Goal: Check status: Check status

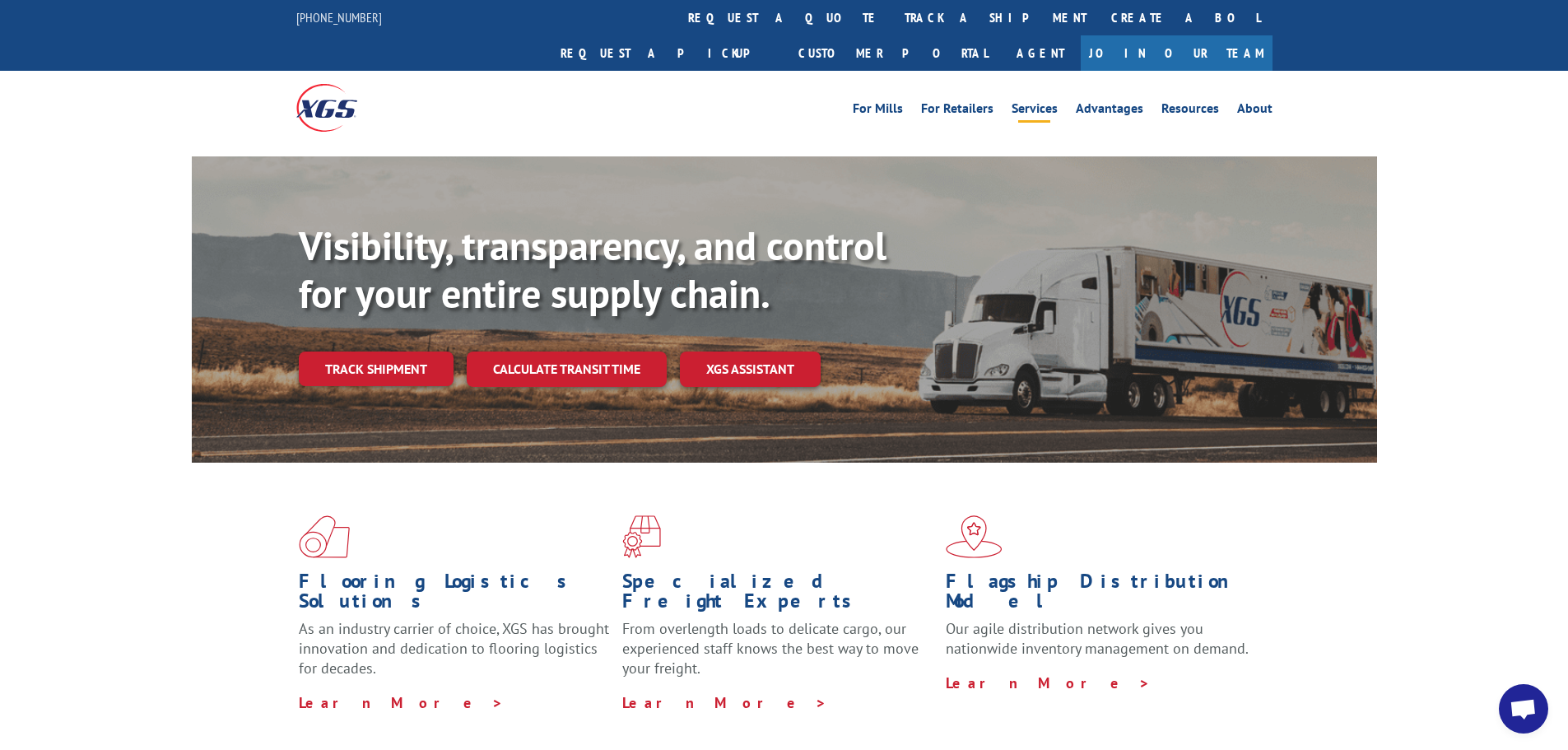
click at [1042, 102] on link "Services" at bounding box center [1034, 112] width 46 height 18
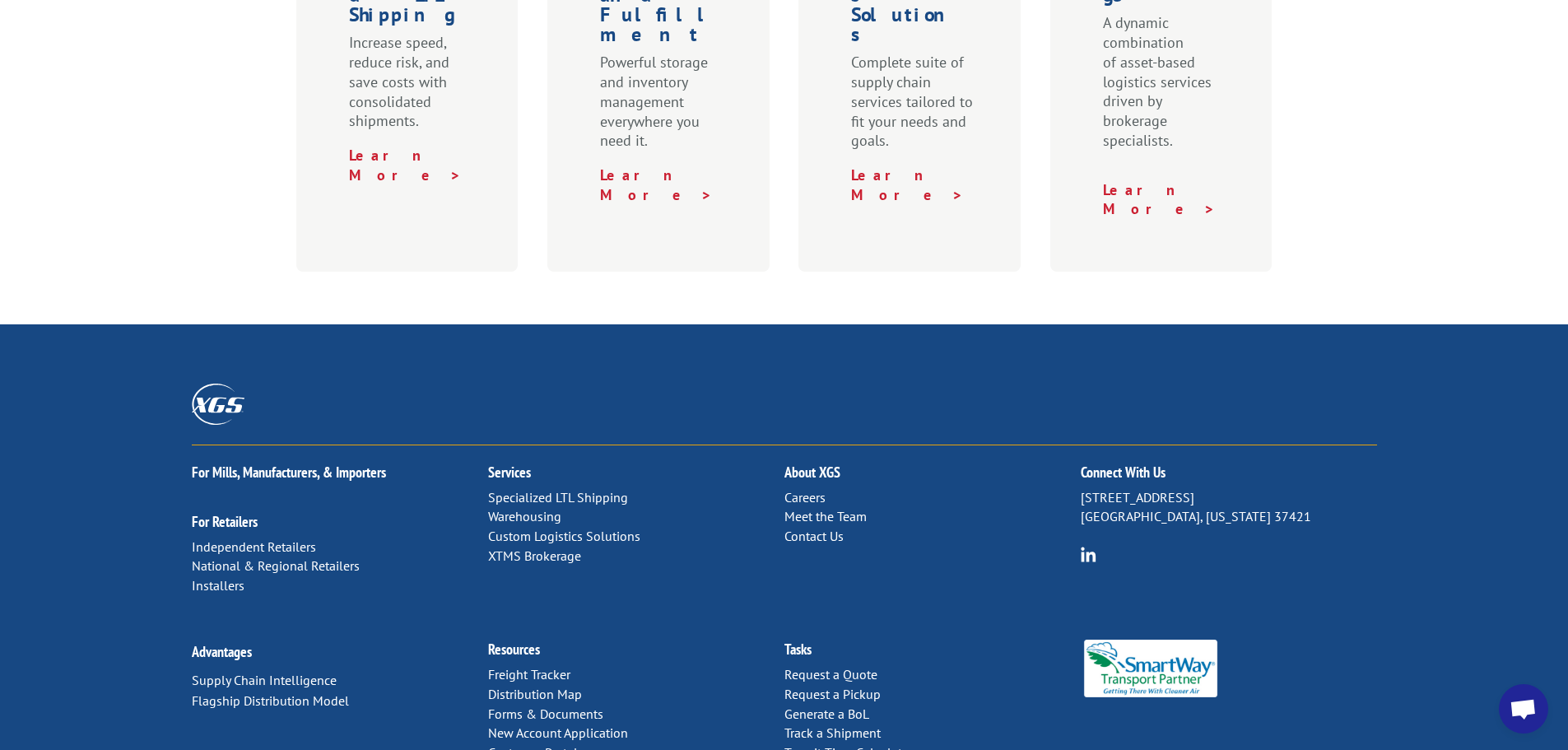
scroll to position [823, 0]
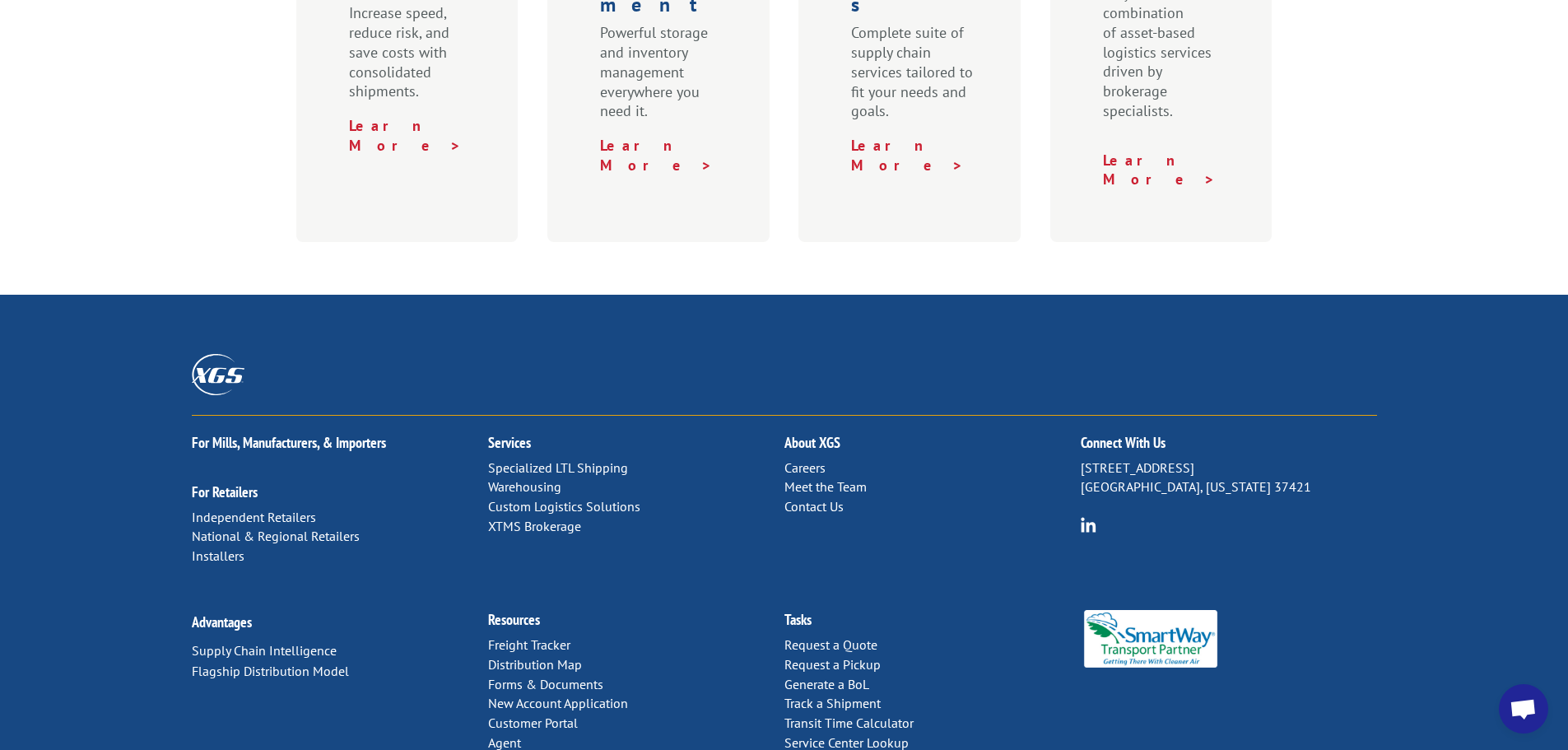
click at [547, 676] on link "Forms & Documents" at bounding box center [545, 684] width 115 height 17
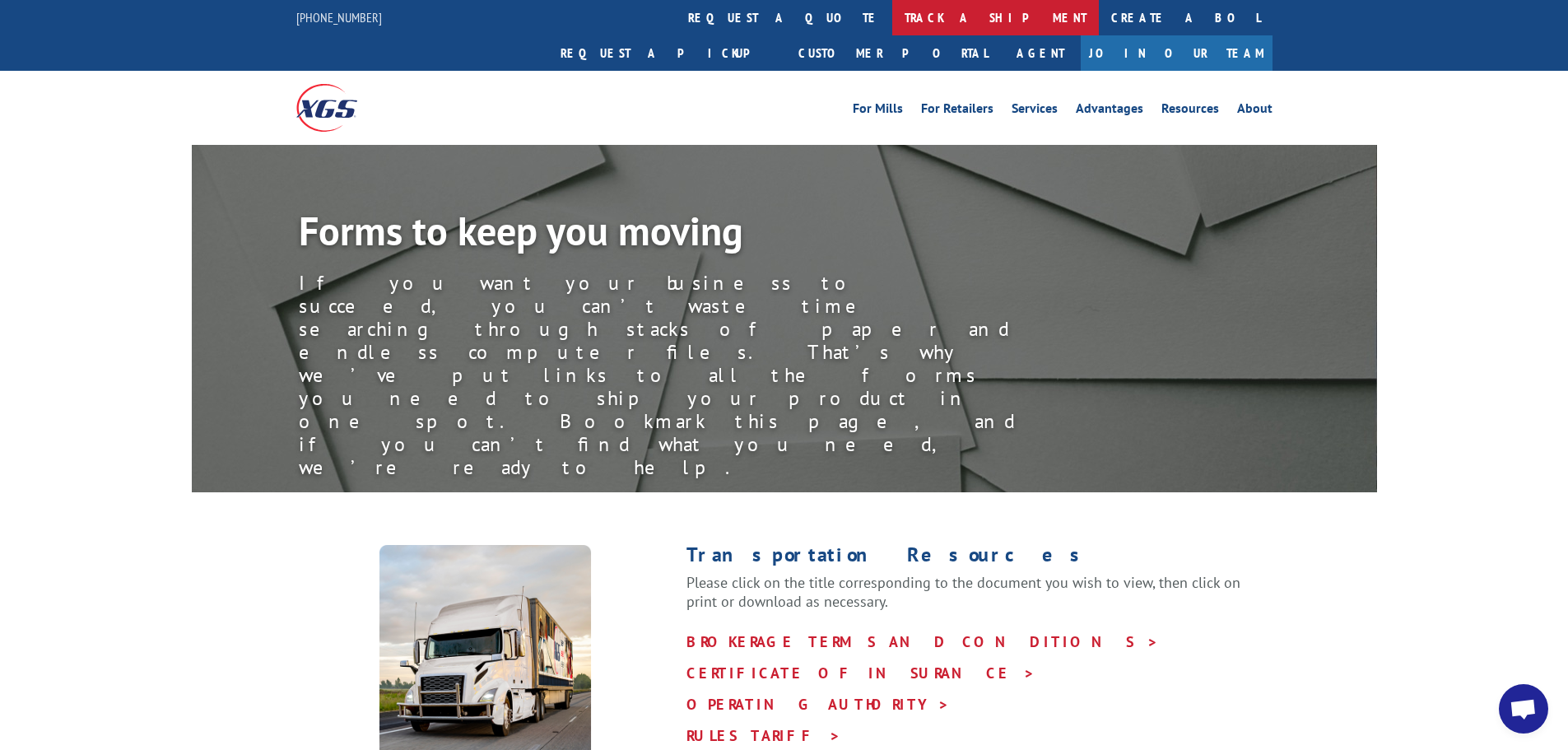
click at [892, 23] on link "track a shipment" at bounding box center [995, 18] width 207 height 35
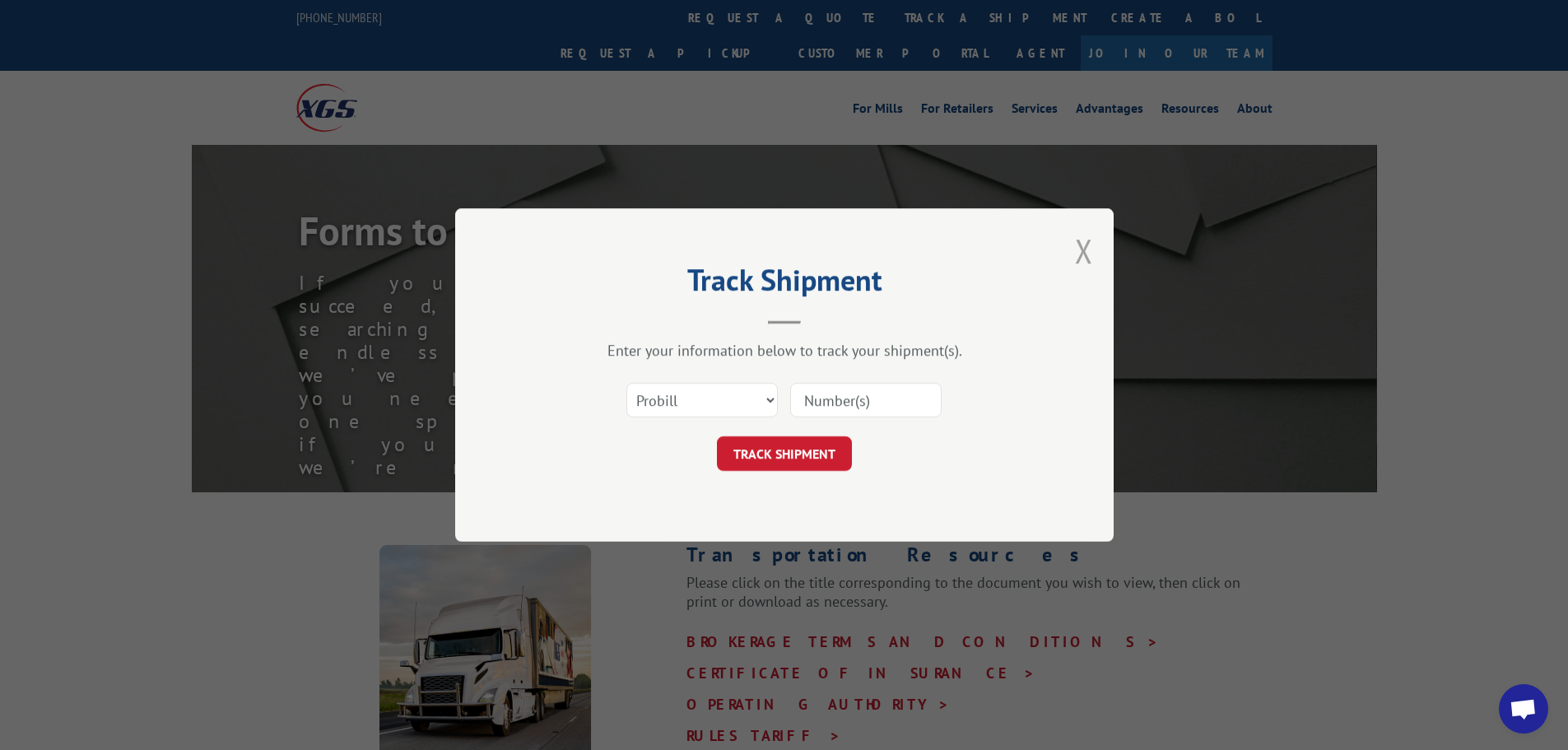
click at [1082, 251] on button "Close modal" at bounding box center [1084, 250] width 18 height 44
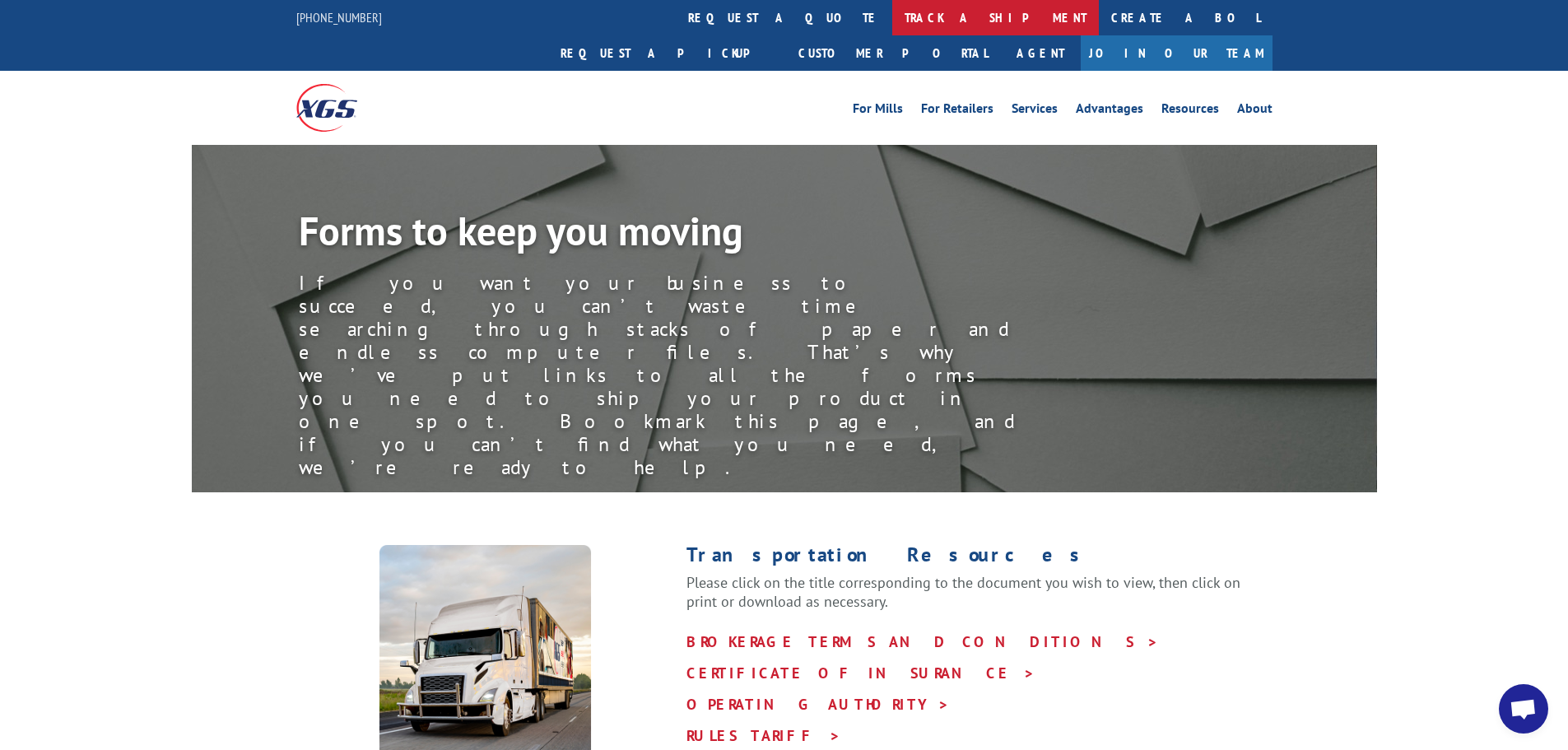
click at [892, 13] on link "track a shipment" at bounding box center [995, 18] width 207 height 35
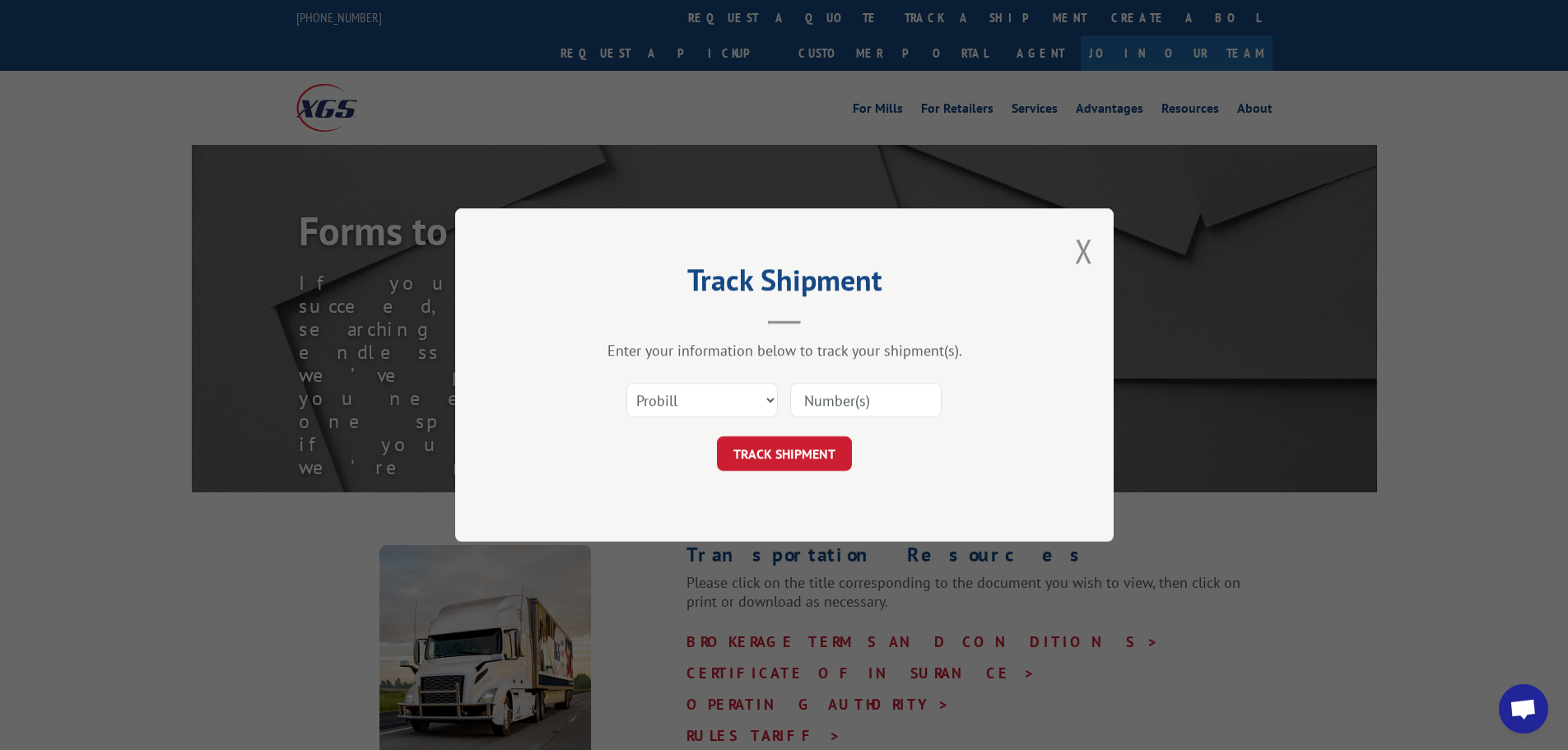
click at [850, 400] on input at bounding box center [866, 400] width 151 height 34
type input "17302108"
click at [717, 436] on button "TRACK SHIPMENT" at bounding box center [784, 453] width 135 height 34
